Goal: Task Accomplishment & Management: Manage account settings

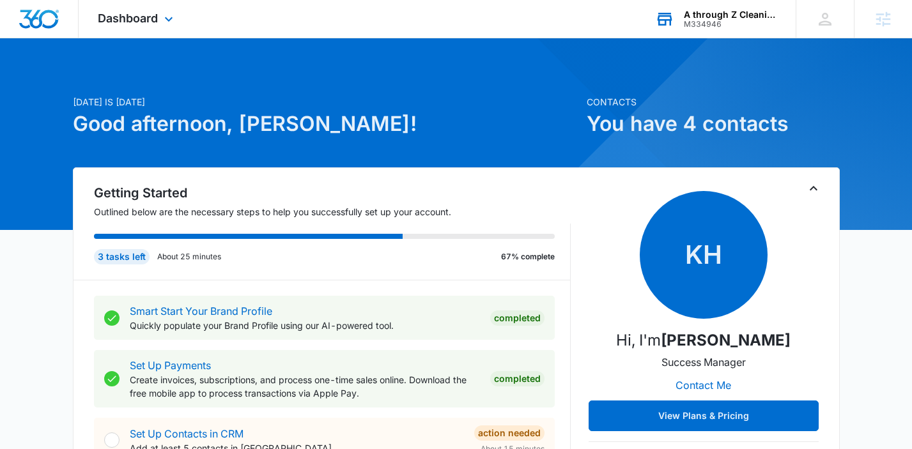
click at [732, 17] on div "A through Z Cleaning Services LLC" at bounding box center [730, 15] width 93 height 10
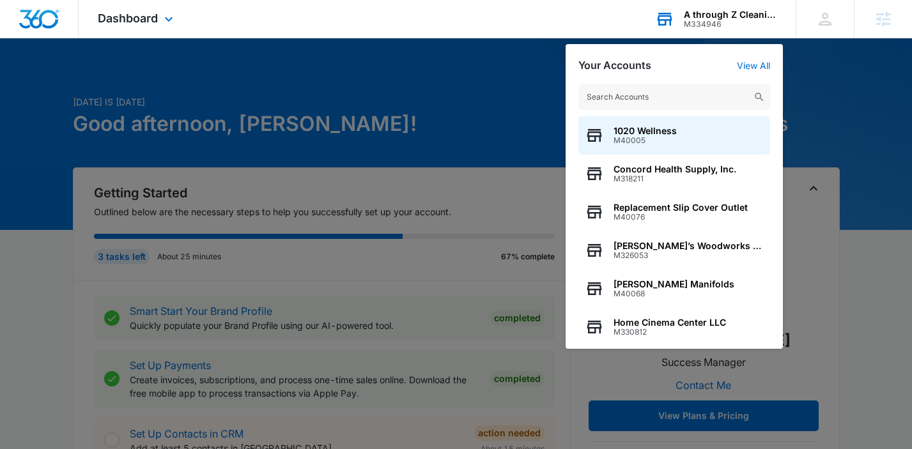
type input "e"
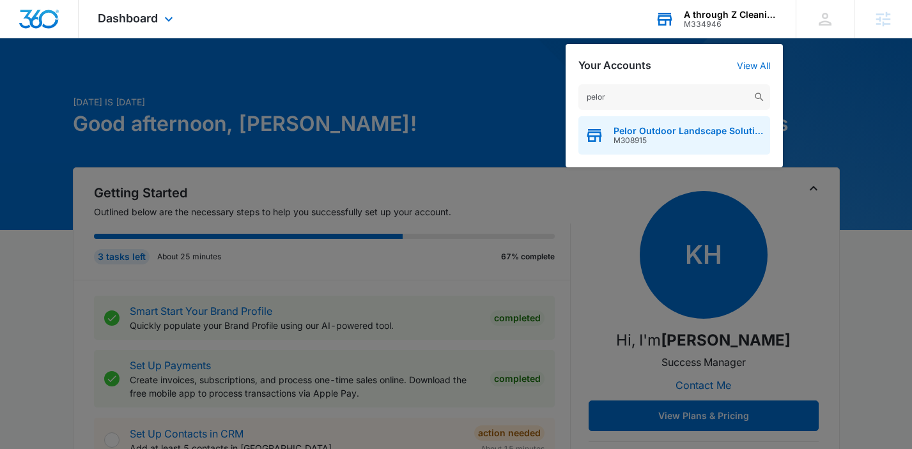
type input "pelor"
click at [689, 134] on span "Pelor Outdoor Landscape Solutions" at bounding box center [688, 131] width 150 height 10
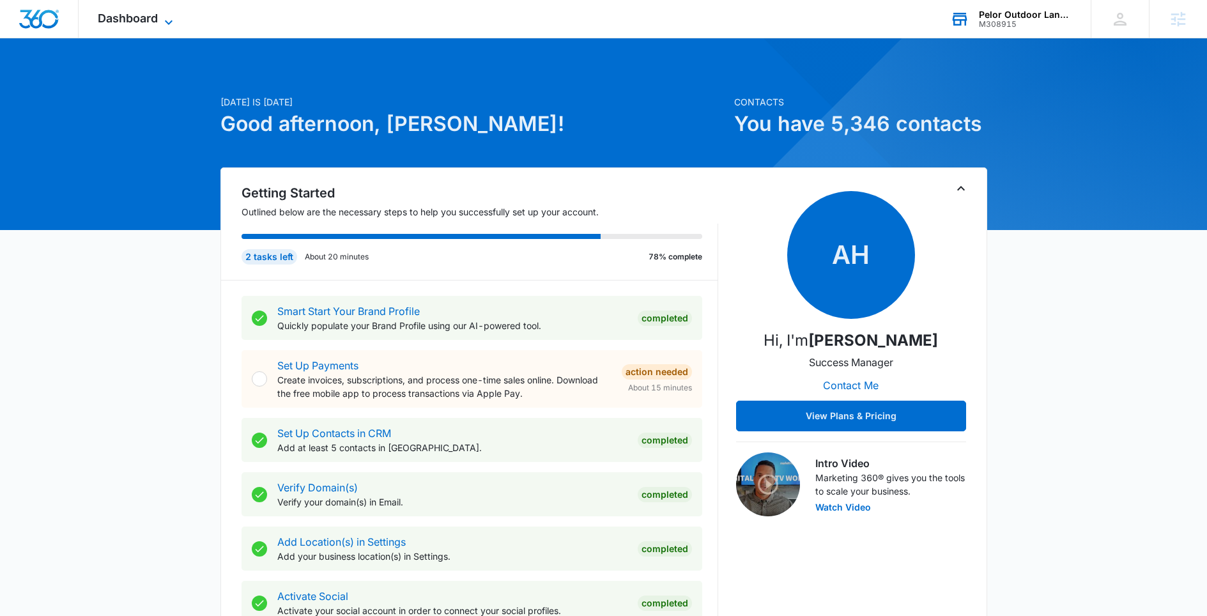
click at [127, 17] on span "Dashboard" at bounding box center [128, 18] width 60 height 13
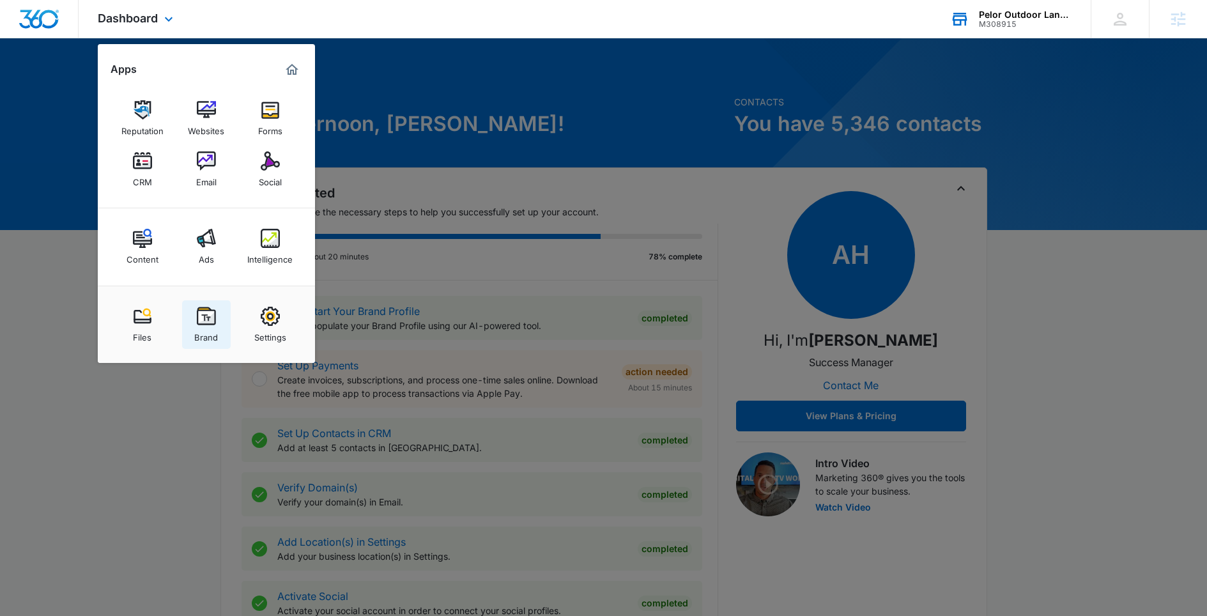
click at [215, 325] on img at bounding box center [206, 316] width 19 height 19
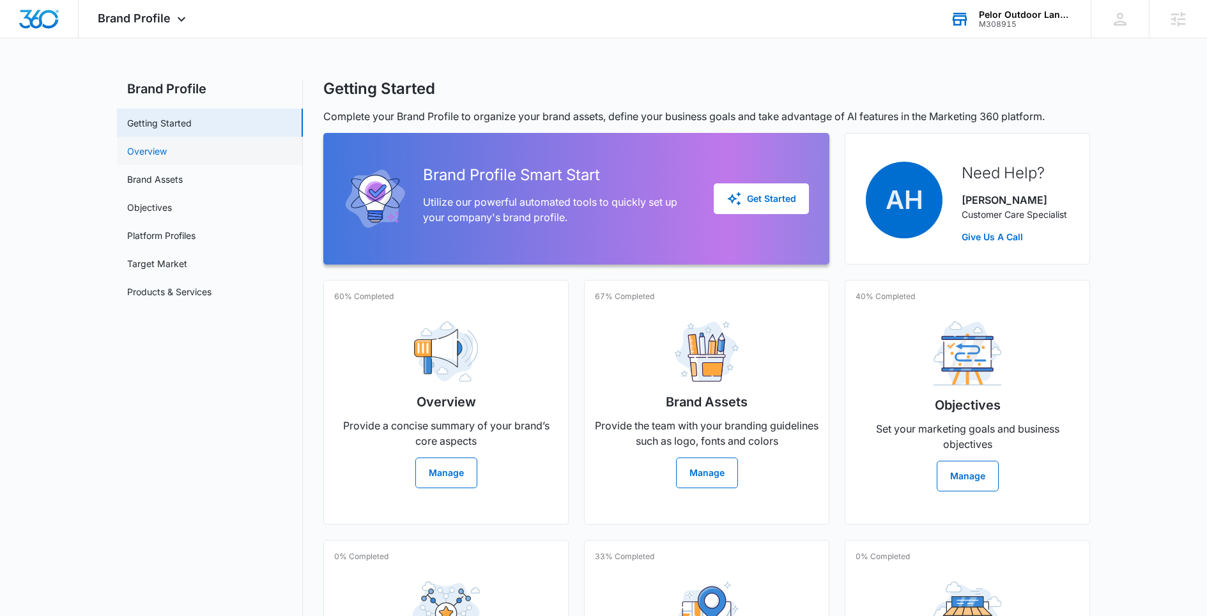
click at [166, 152] on link "Overview" at bounding box center [147, 150] width 40 height 13
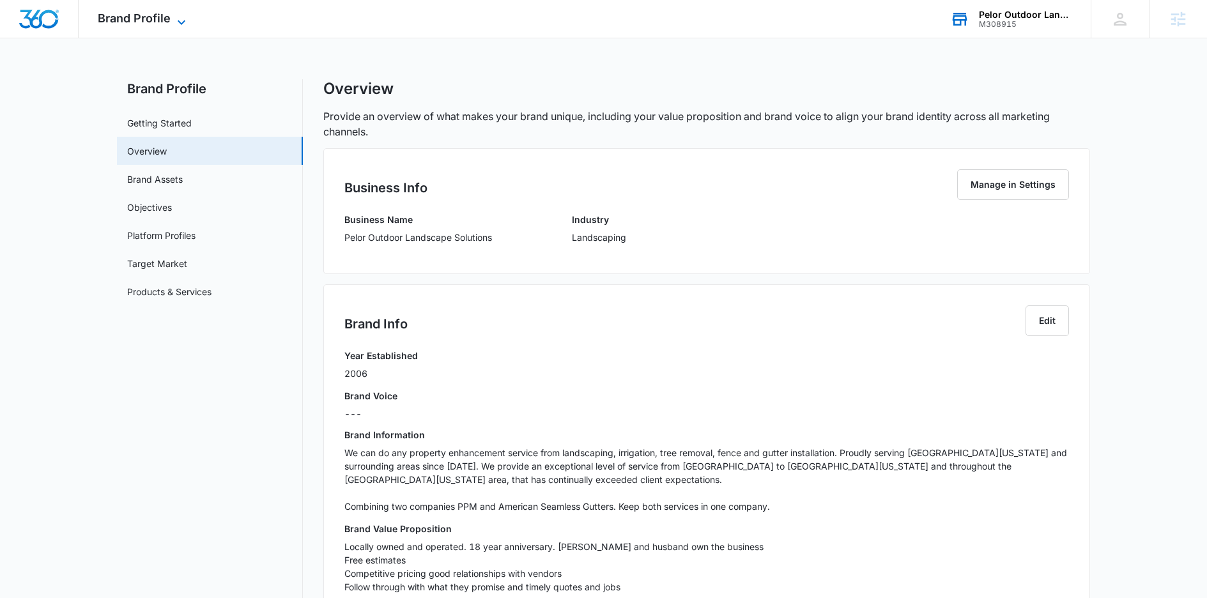
click at [153, 19] on span "Brand Profile" at bounding box center [134, 18] width 73 height 13
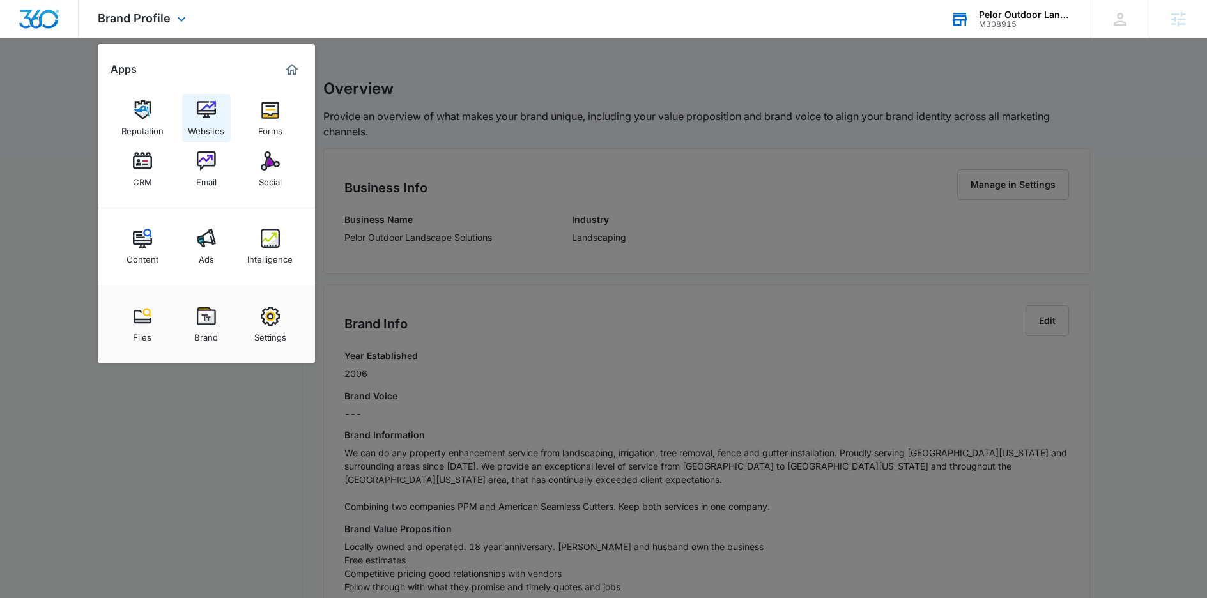
click at [206, 121] on div "Websites" at bounding box center [206, 127] width 36 height 17
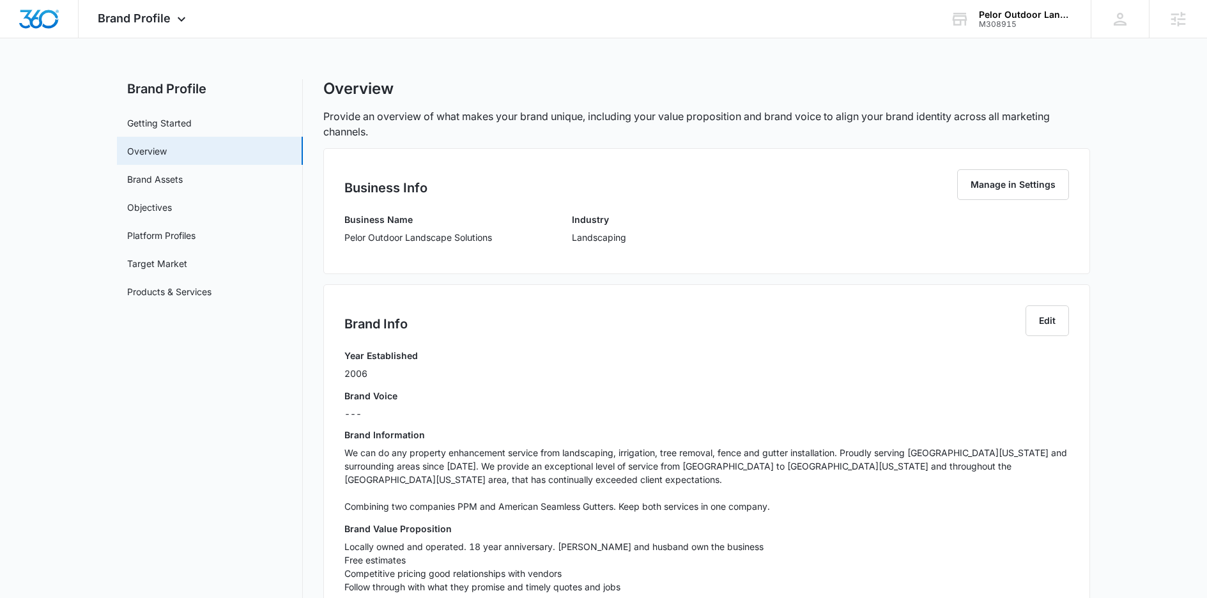
click at [415, 239] on p "Pelor Outdoor Landscape Solutions" at bounding box center [418, 237] width 148 height 13
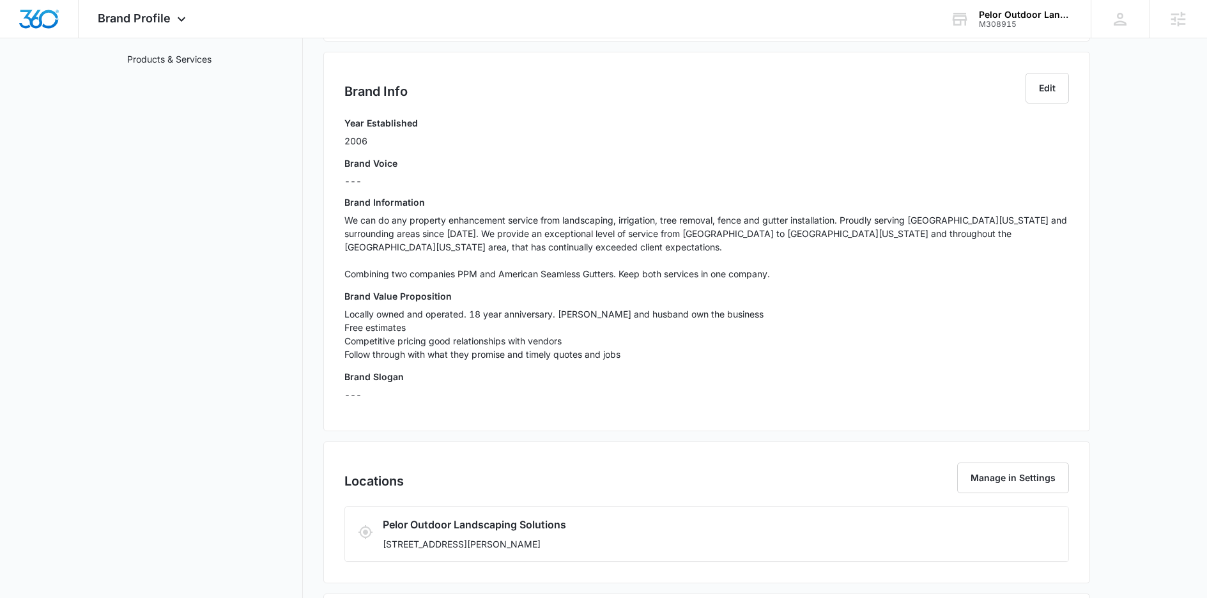
scroll to position [277, 0]
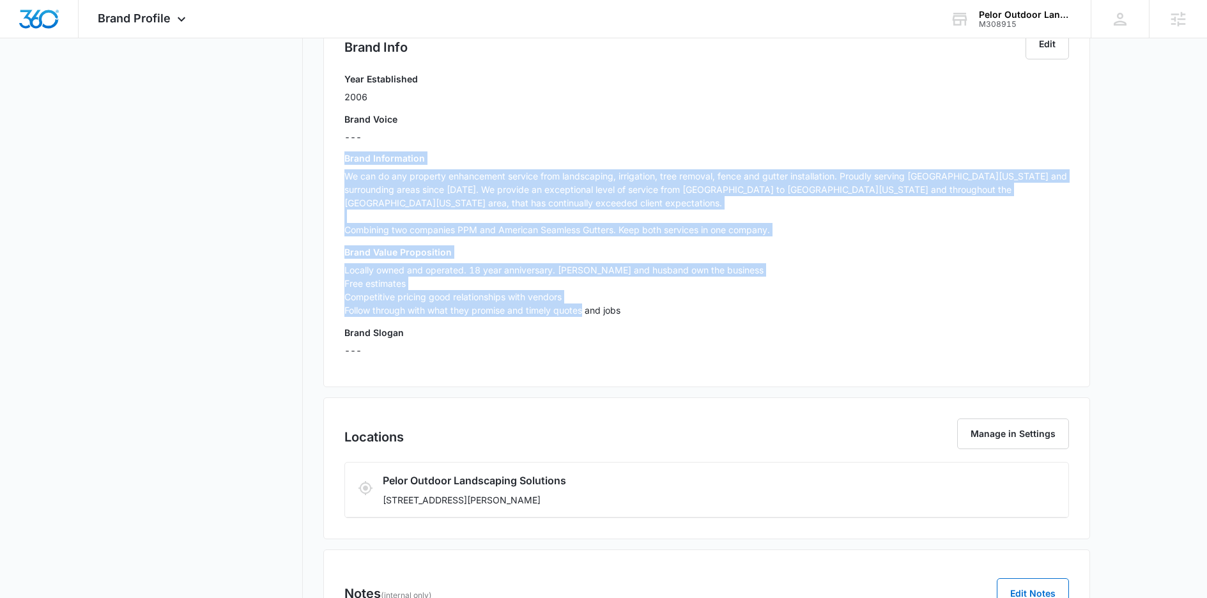
drag, startPoint x: 633, startPoint y: 312, endPoint x: 334, endPoint y: 158, distance: 336.4
click at [334, 158] on div "Brand Info Edit Year Established 2006 Brand Voice --- Brand Information We can …" at bounding box center [706, 198] width 767 height 380
copy div "Brand Information We can do any property enhancement service from landscaping, …"
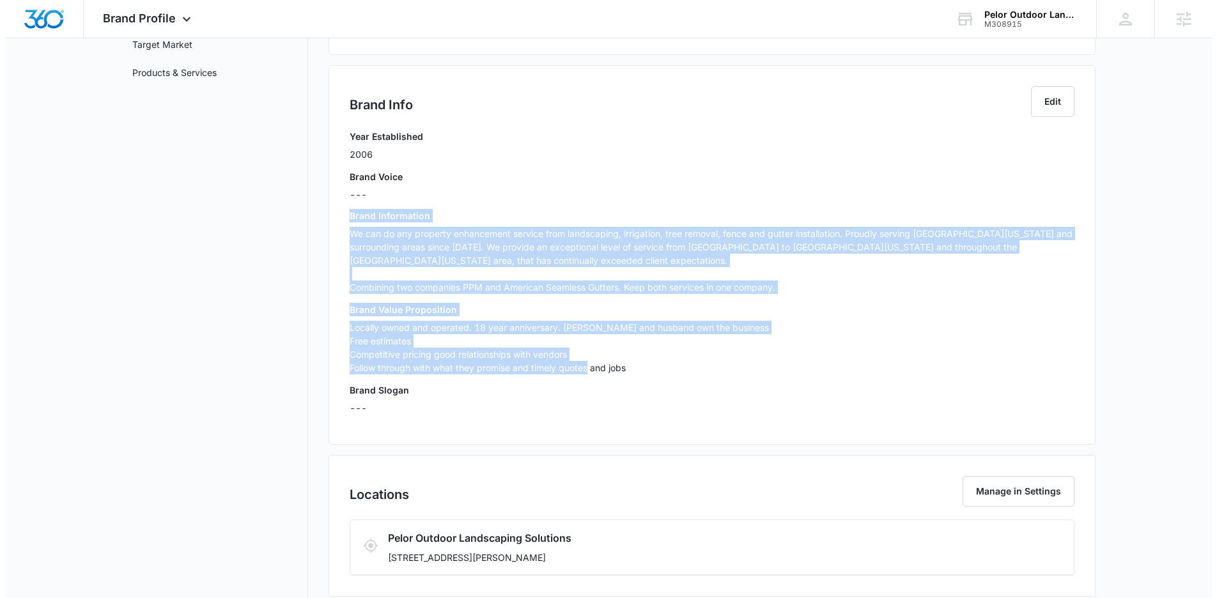
scroll to position [0, 0]
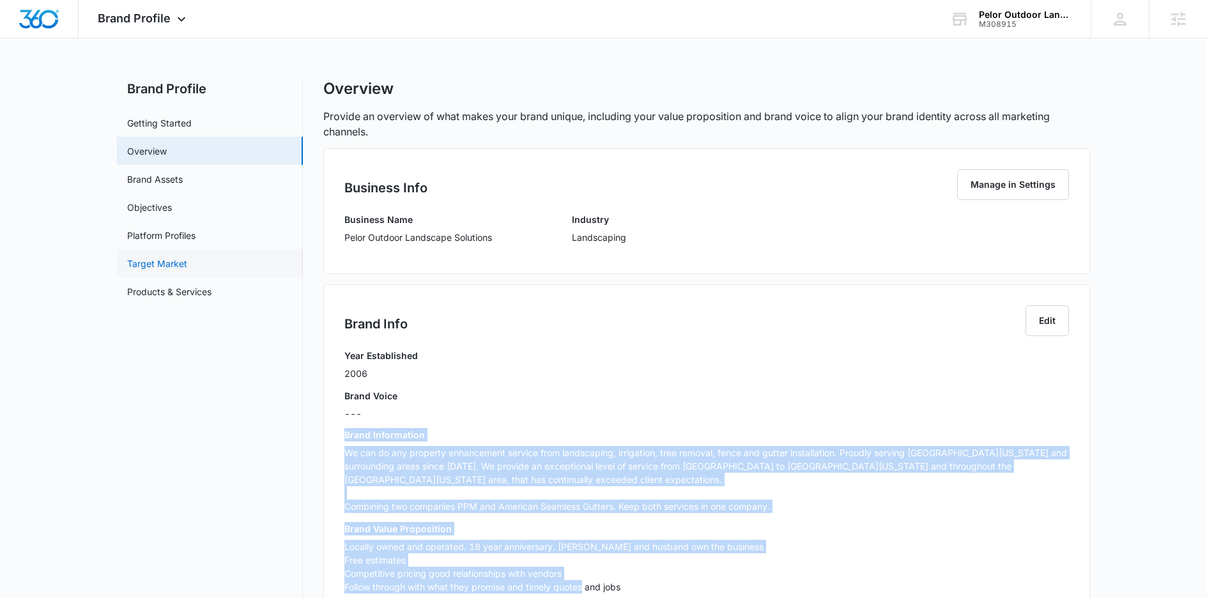
click at [187, 265] on link "Target Market" at bounding box center [157, 263] width 60 height 13
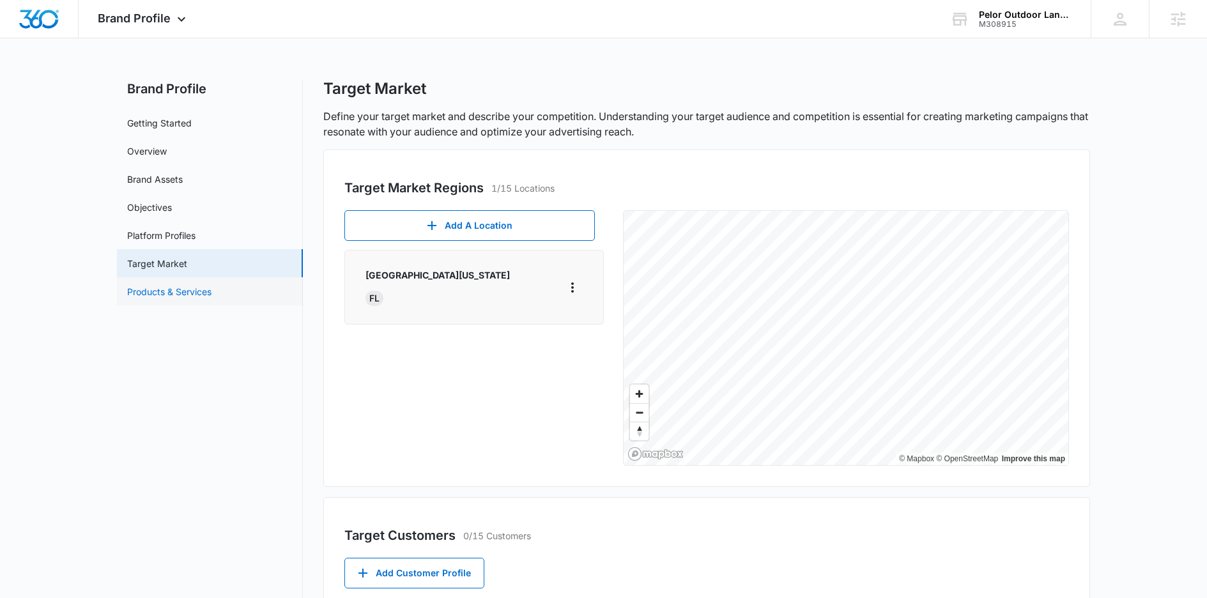
click at [212, 286] on link "Products & Services" at bounding box center [169, 291] width 84 height 13
